Goal: Feedback & Contribution: Submit feedback/report problem

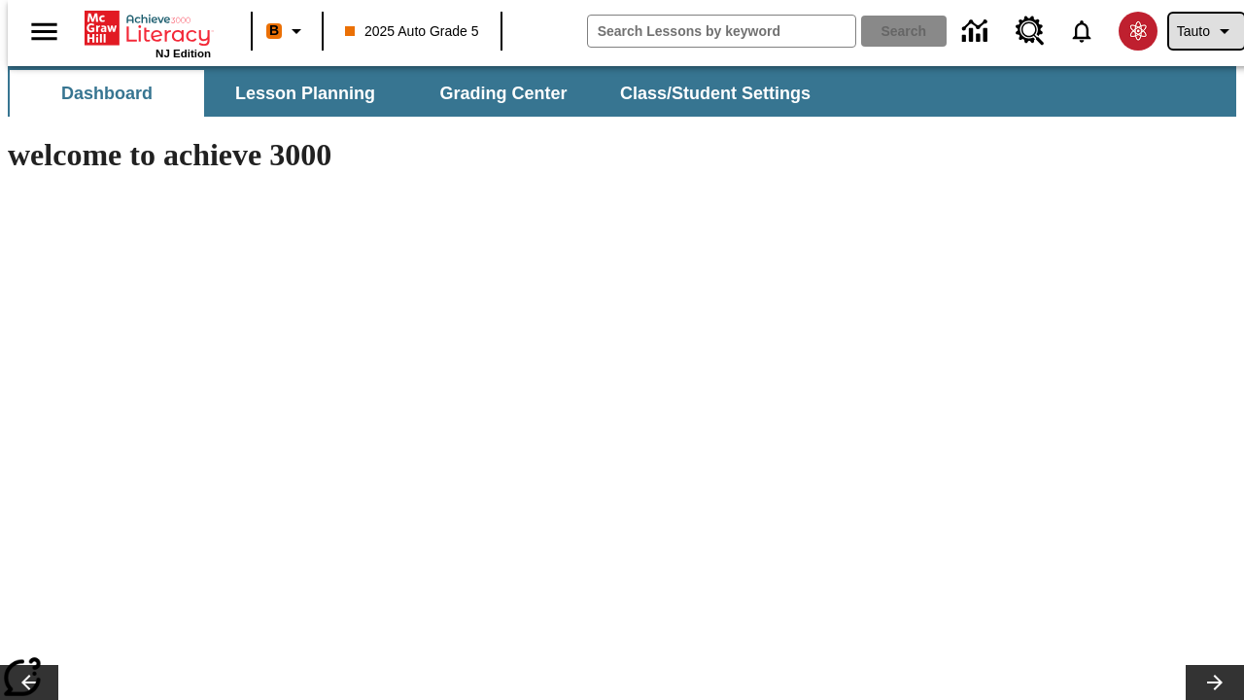
click at [1197, 31] on span "Tauto" at bounding box center [1193, 31] width 33 height 20
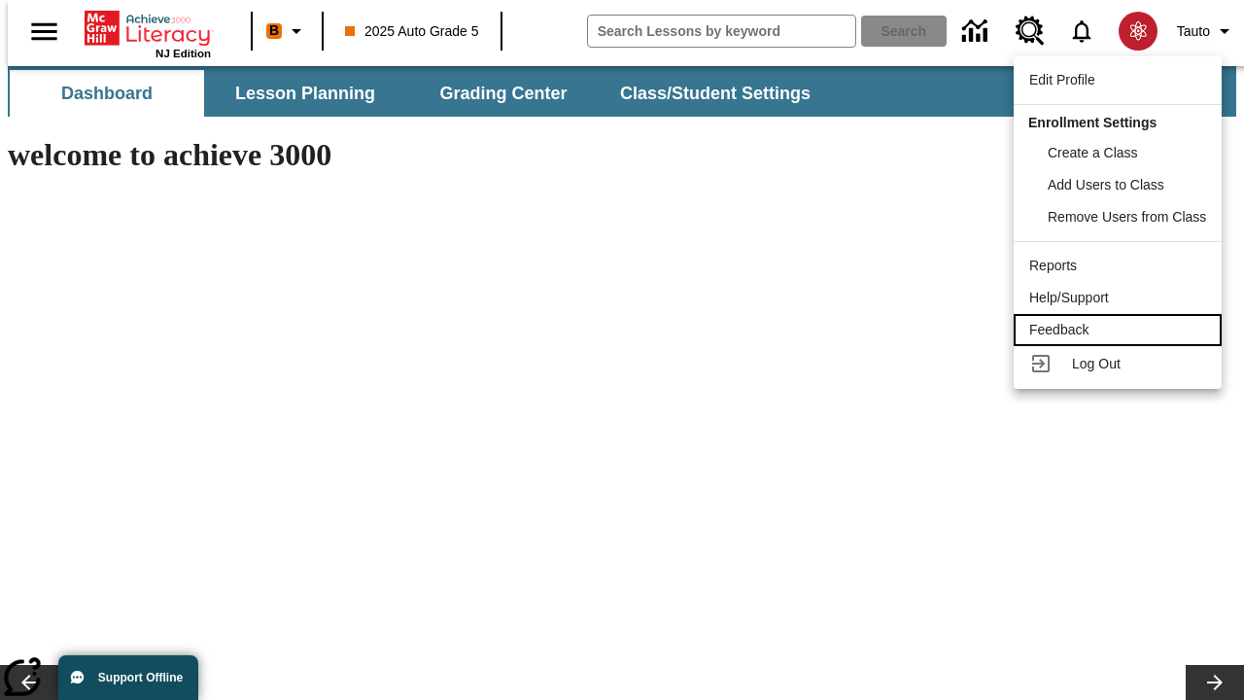
click at [1121, 330] on div "Feedback" at bounding box center [1117, 330] width 177 height 20
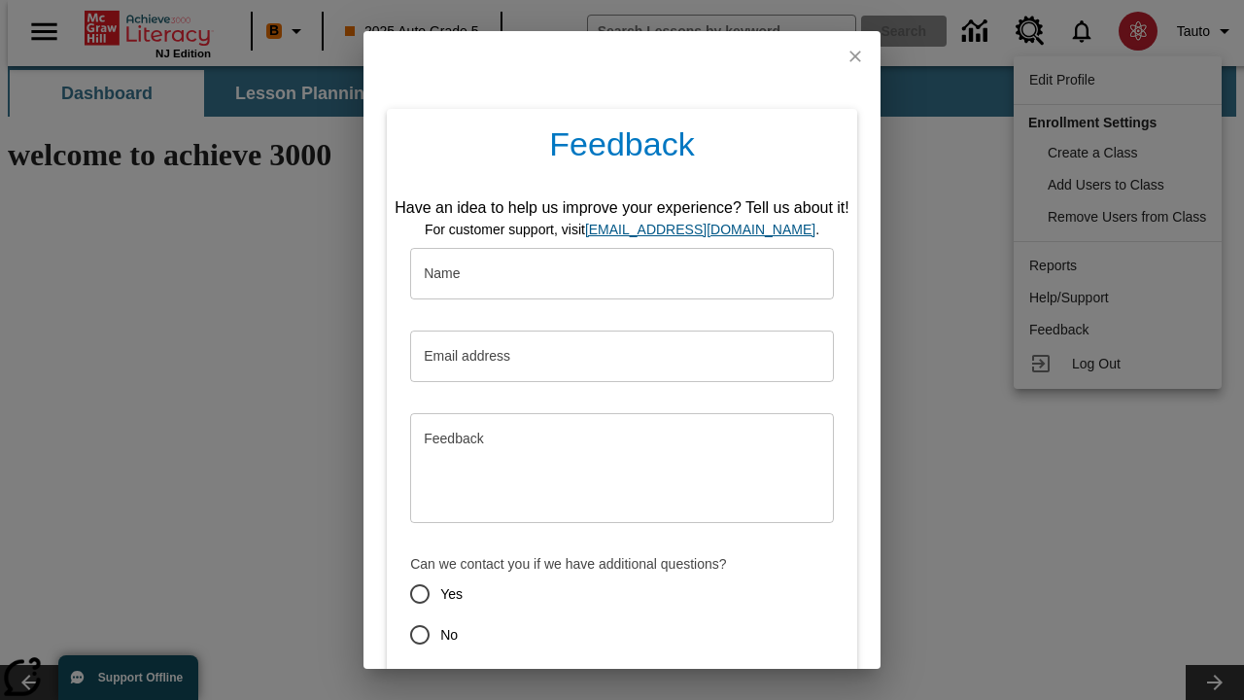
click at [520, 686] on button "Submit" at bounding box center [532, 704] width 77 height 36
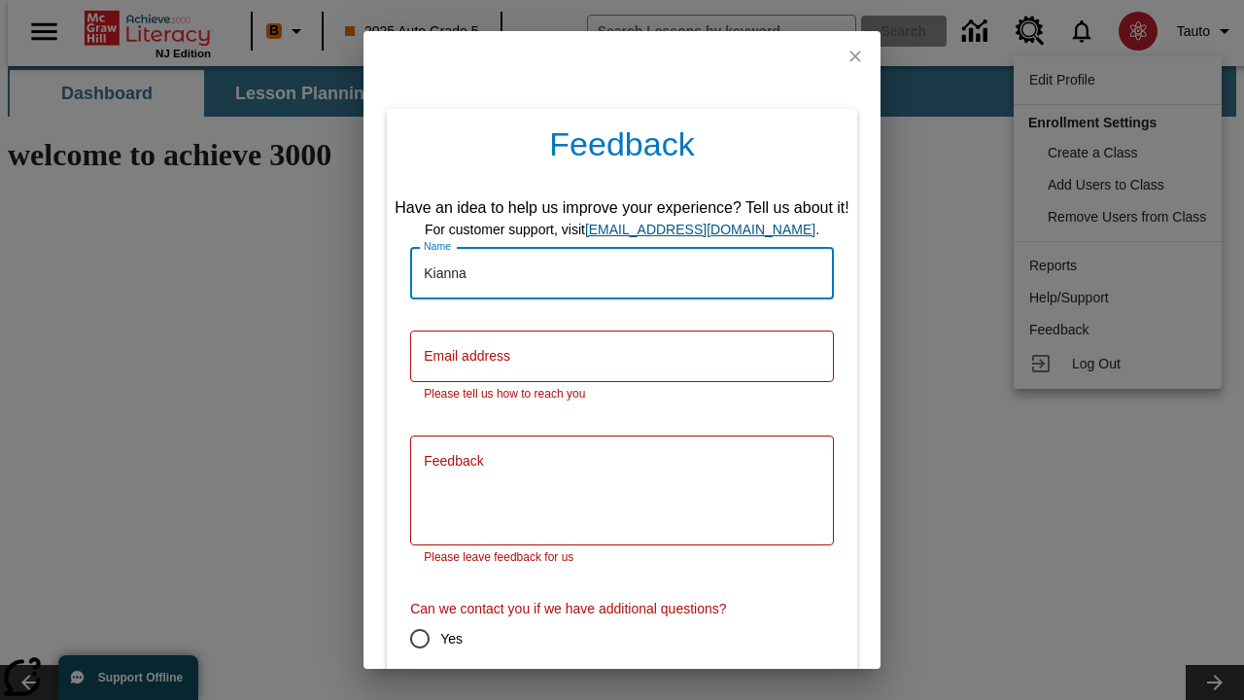
type input "Kianna"
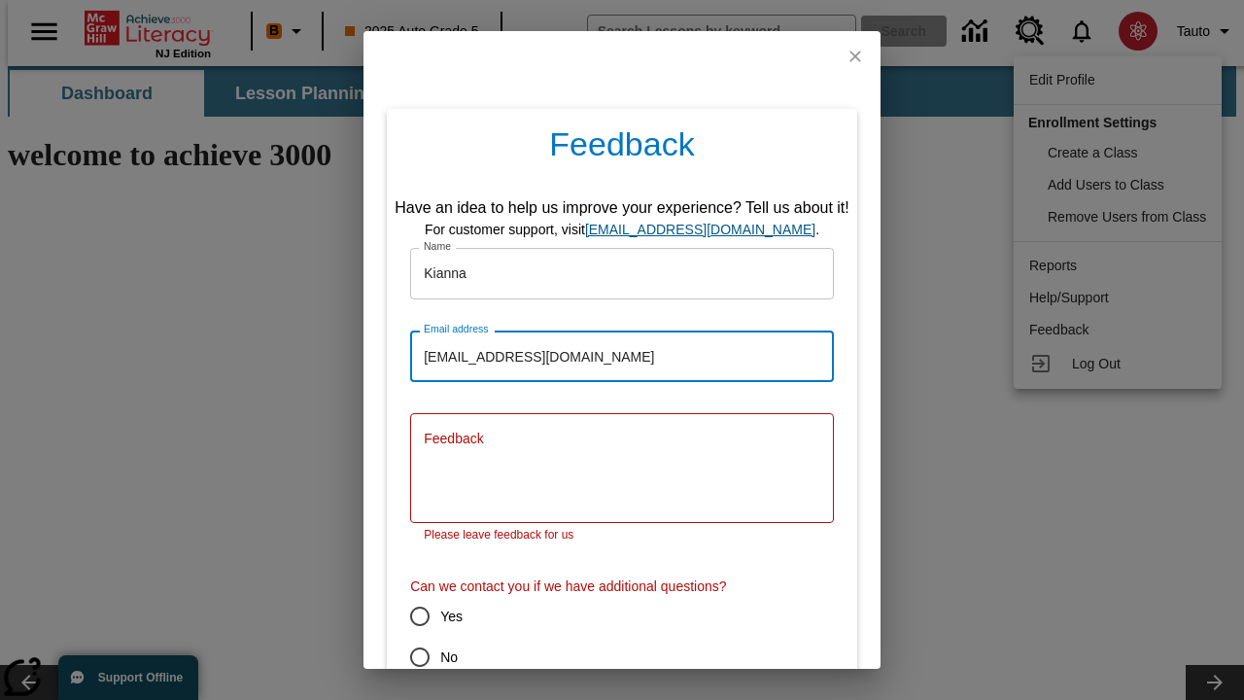
type input "[EMAIL_ADDRESS][DOMAIN_NAME]"
type textarea "Voluptatum caelum volva combibo thesaurus tristis asperiores sordeo sumo."
click at [406, 637] on input "No" at bounding box center [420, 657] width 41 height 41
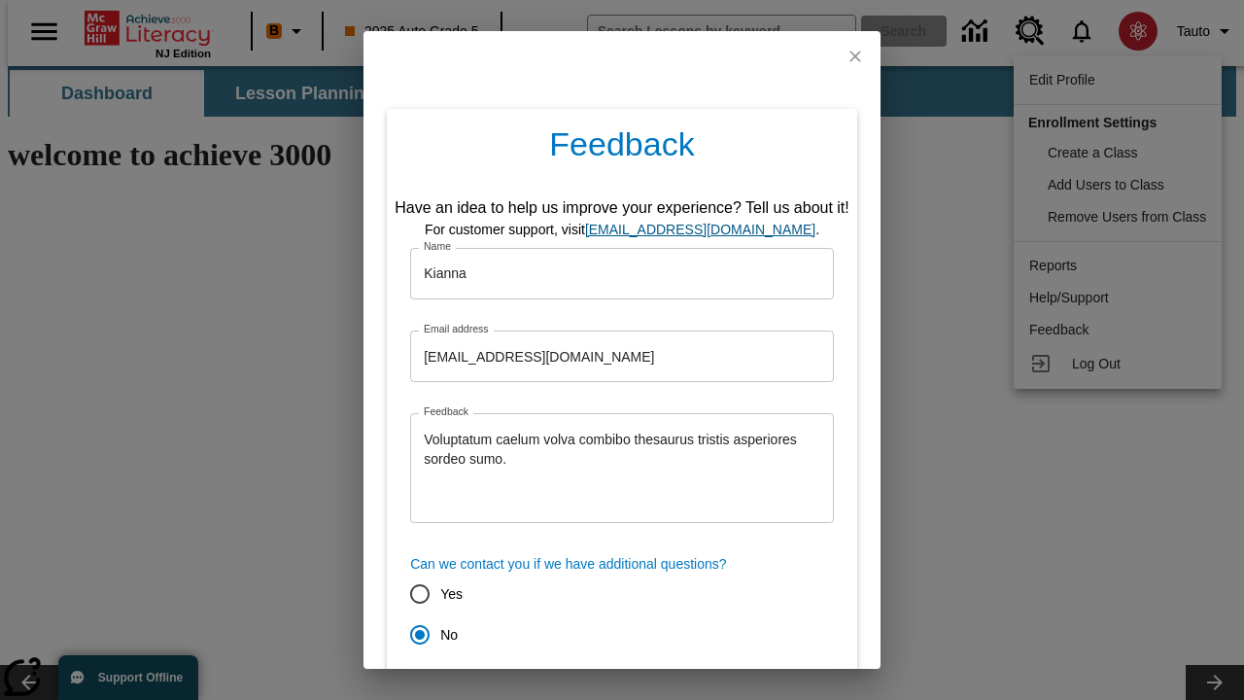
click at [520, 686] on button "Submit" at bounding box center [532, 704] width 77 height 36
radio input "false"
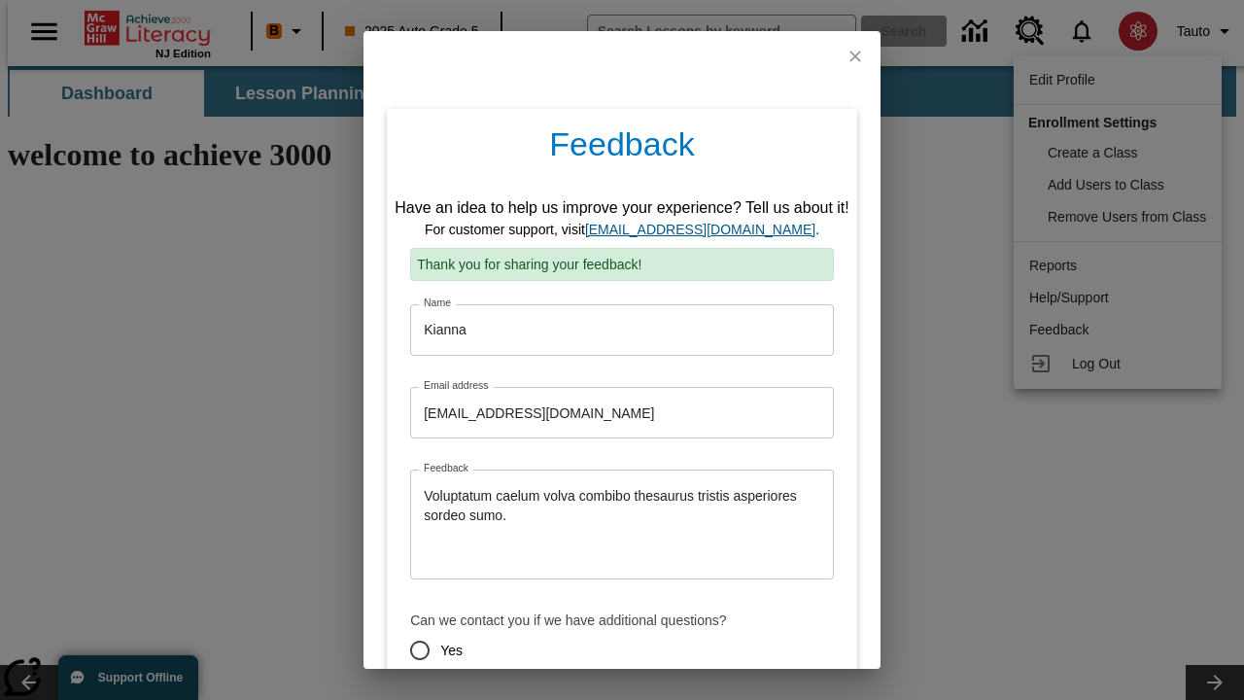
scroll to position [96, 0]
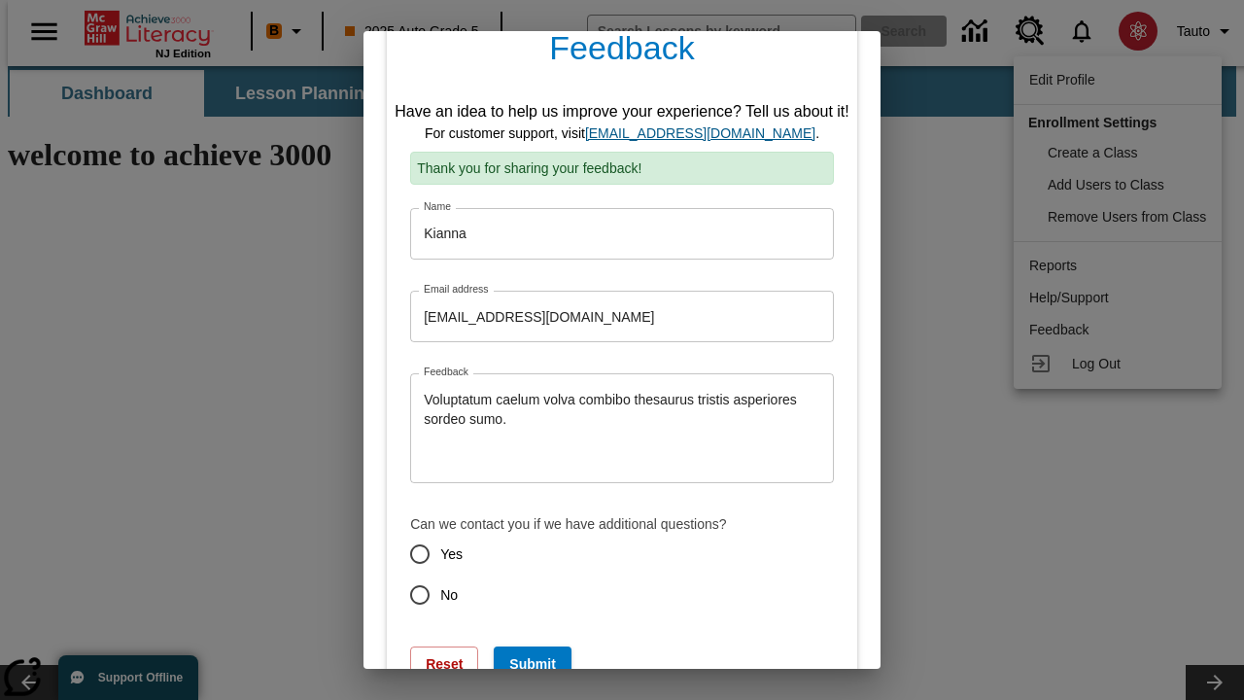
click at [707, 133] on link "[EMAIL_ADDRESS][DOMAIN_NAME]" at bounding box center [700, 133] width 230 height 16
